Goal: Communication & Community: Ask a question

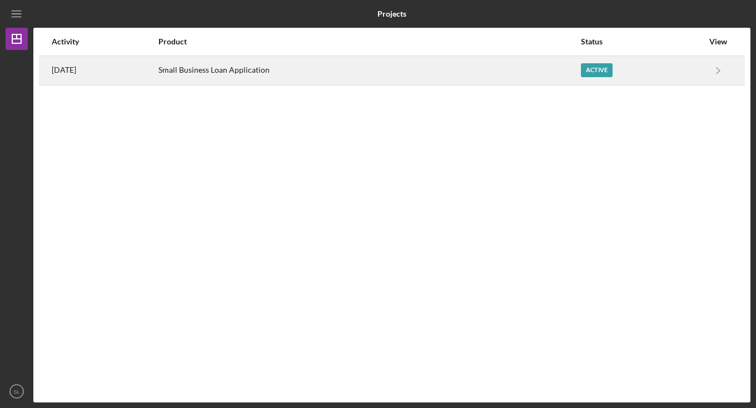
click at [596, 67] on div "Active" at bounding box center [597, 70] width 32 height 14
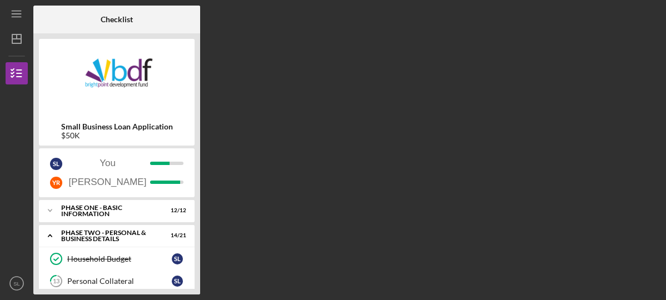
click at [191, 107] on img at bounding box center [117, 77] width 156 height 67
click at [199, 111] on div "Small Business Loan Application $50K S L You Y R [PERSON_NAME] Icon/Expander Ph…" at bounding box center [116, 163] width 167 height 261
click at [197, 126] on div "Small Business Loan Application $50K S L You Y R [PERSON_NAME] Icon/Expander Ph…" at bounding box center [116, 163] width 167 height 261
click at [112, 257] on div "Household Budget" at bounding box center [119, 258] width 104 height 9
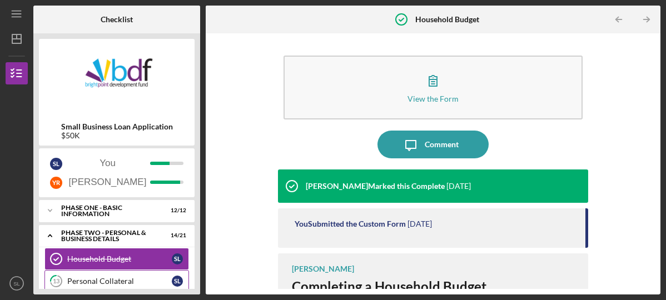
click at [127, 274] on link "13 Personal Collateral S L" at bounding box center [116, 281] width 144 height 22
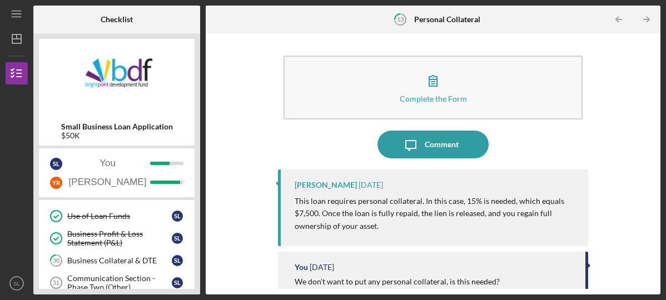
scroll to position [378, 0]
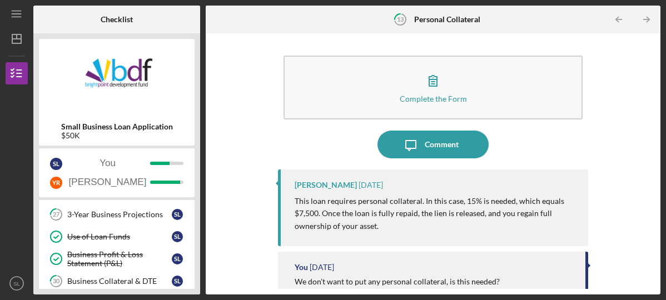
click at [127, 274] on link "30 Business Collateral & DTE S L" at bounding box center [116, 281] width 144 height 22
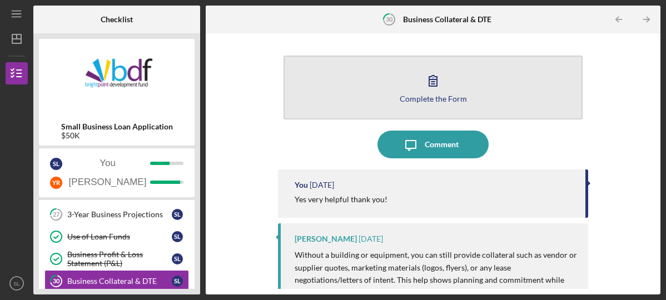
click at [421, 74] on icon "button" at bounding box center [433, 81] width 28 height 28
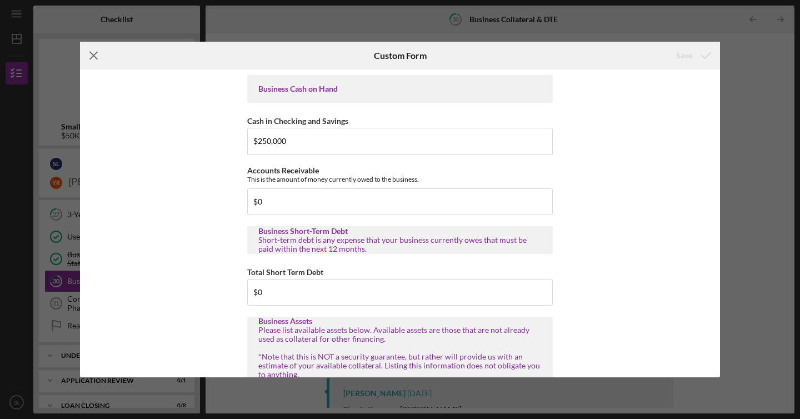
click at [96, 59] on icon "Icon/Menu Close" at bounding box center [94, 56] width 28 height 28
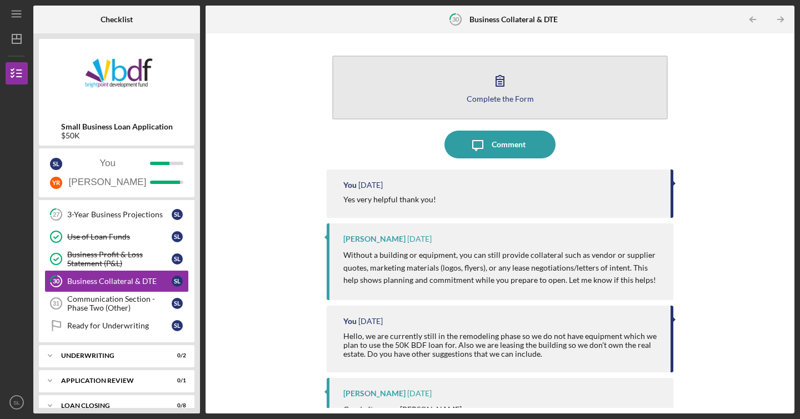
click at [513, 86] on button "Complete the Form Form" at bounding box center [500, 88] width 336 height 64
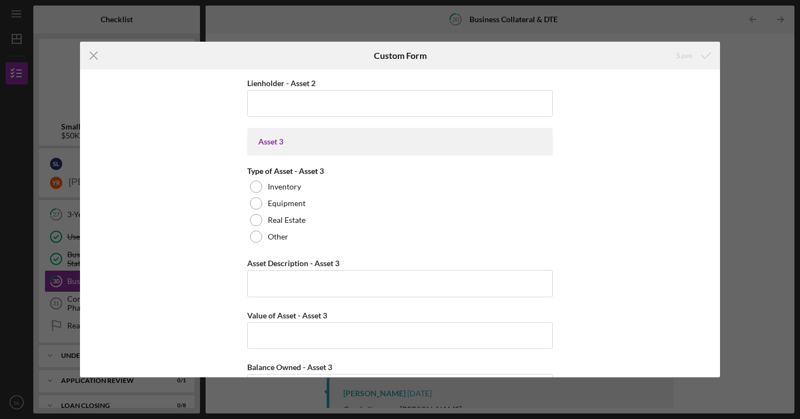
scroll to position [1024, 0]
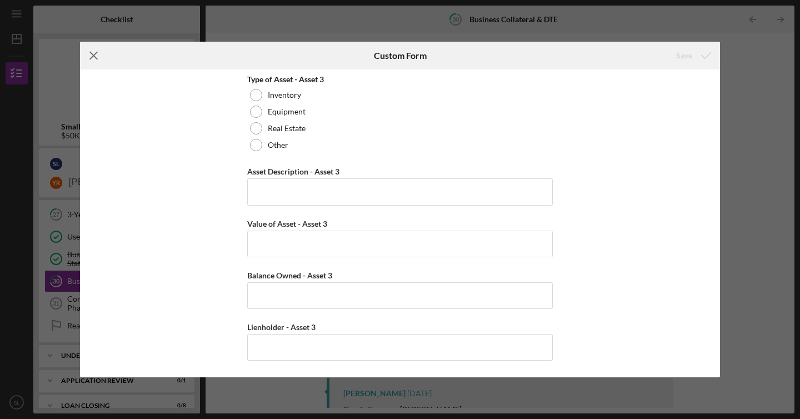
click at [97, 57] on icon "Icon/Menu Close" at bounding box center [94, 56] width 28 height 28
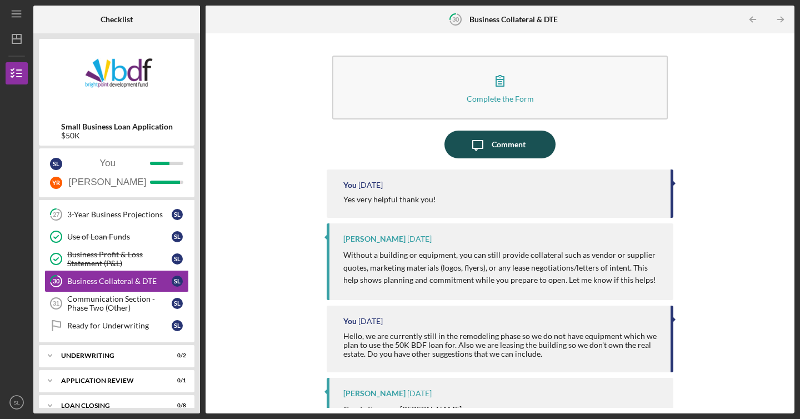
click at [527, 141] on button "Icon/Message Comment" at bounding box center [499, 145] width 111 height 28
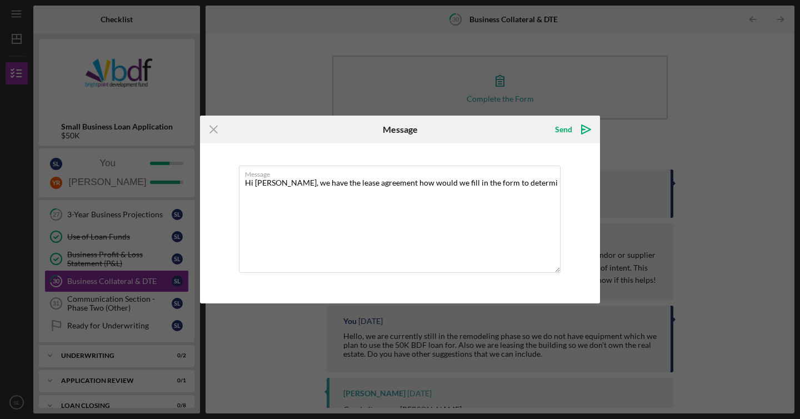
type textarea "Hi [PERSON_NAME], we have the lease agreement how would we fill in the form to …"
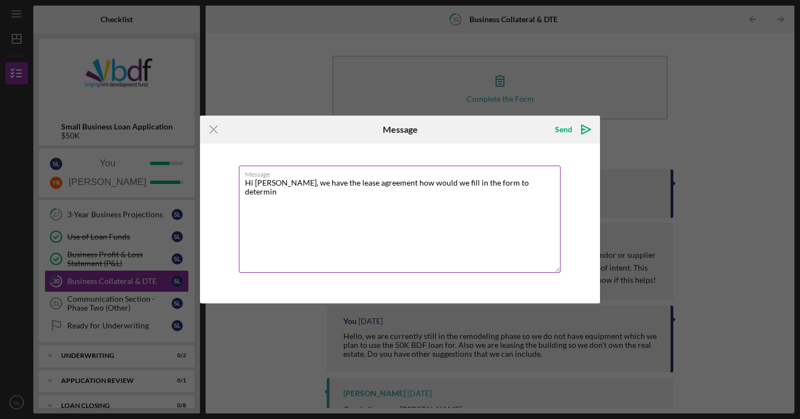
click at [476, 184] on textarea "Hi [PERSON_NAME], we have the lease agreement how would we fill in the form to …" at bounding box center [400, 219] width 322 height 107
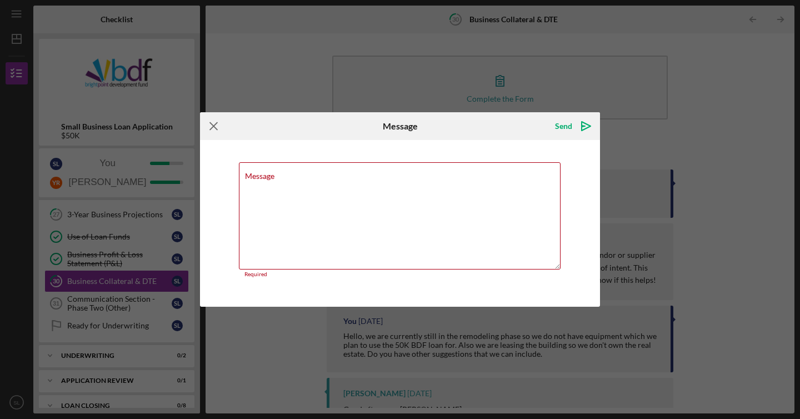
click at [214, 126] on line at bounding box center [213, 126] width 7 height 7
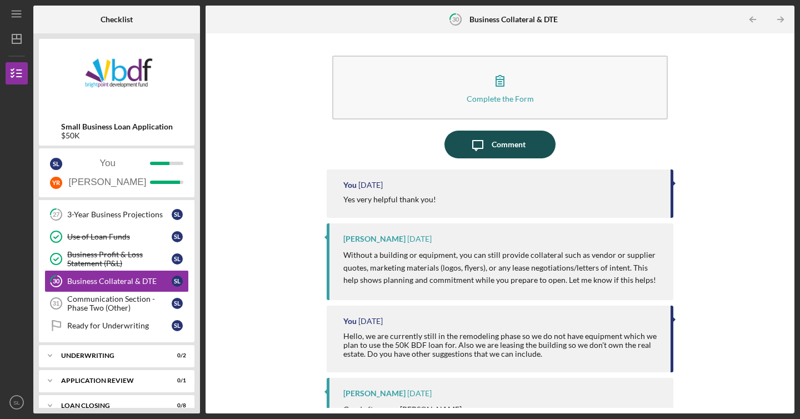
click at [489, 149] on button "Icon/Message Comment" at bounding box center [499, 145] width 111 height 28
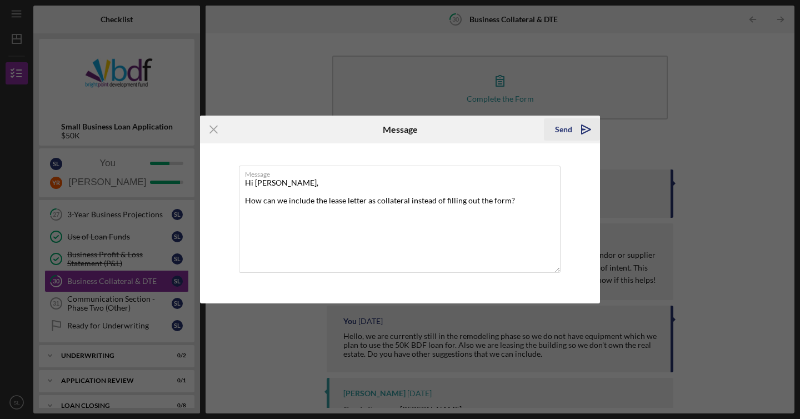
type textarea "Hi [PERSON_NAME], How can we include the lease letter as collateral instead of …"
click at [581, 126] on icon "Icon/icon-invite-send" at bounding box center [586, 130] width 28 height 28
